Goal: Information Seeking & Learning: Learn about a topic

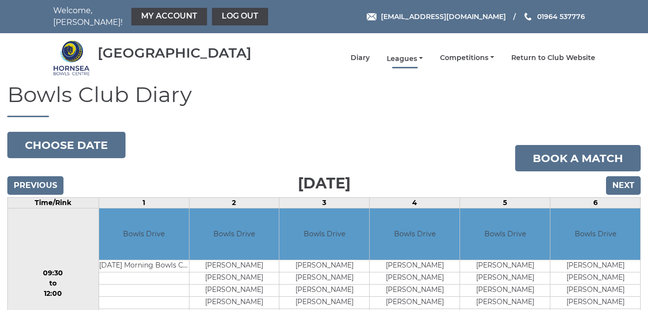
click at [408, 58] on link "Leagues" at bounding box center [405, 58] width 36 height 9
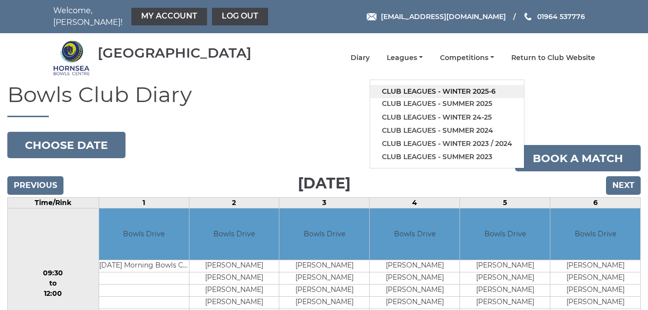
click at [409, 92] on link "Club leagues - Winter 2025-6" at bounding box center [447, 91] width 154 height 13
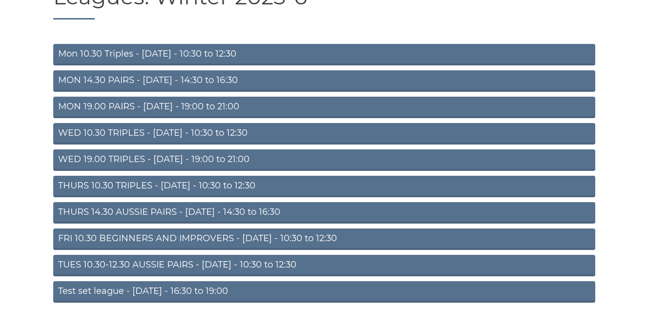
scroll to position [137, 0]
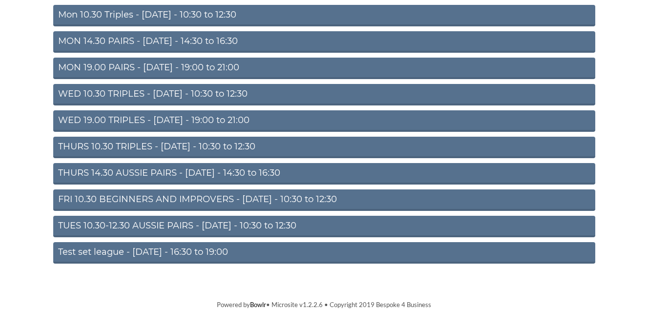
click at [133, 199] on link "FRI 10.30 BEGINNERS AND IMPROVERS - Friday - 10:30 to 12:30" at bounding box center [324, 200] width 542 height 21
